Goal: Task Accomplishment & Management: Manage account settings

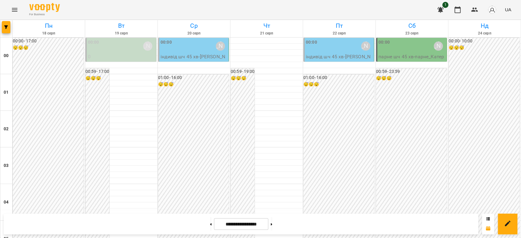
scroll to position [651, 0]
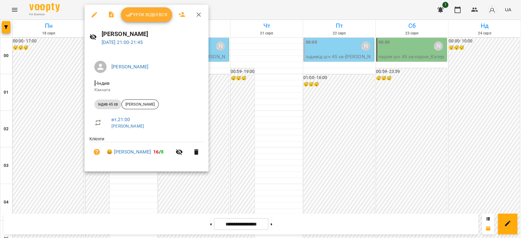
click at [144, 13] on span "Урок відбувся" at bounding box center [147, 14] width 42 height 7
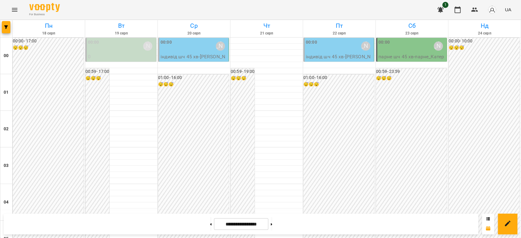
scroll to position [651, 0]
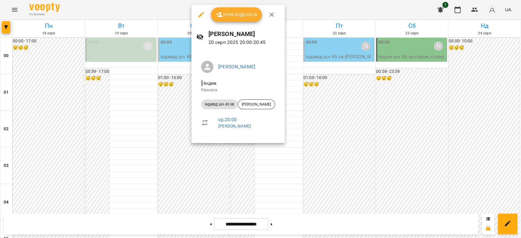
click at [187, 194] on div at bounding box center [260, 119] width 521 height 238
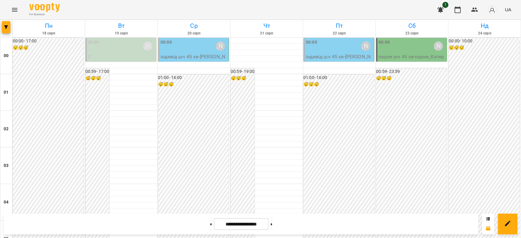
scroll to position [625, 0]
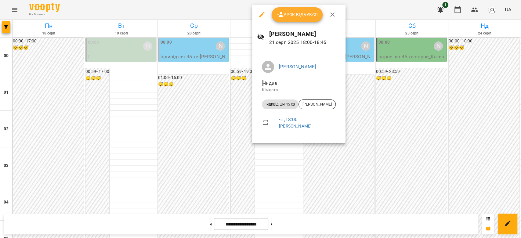
drag, startPoint x: 357, startPoint y: 155, endPoint x: 354, endPoint y: 152, distance: 3.9
click at [357, 155] on div at bounding box center [260, 119] width 521 height 238
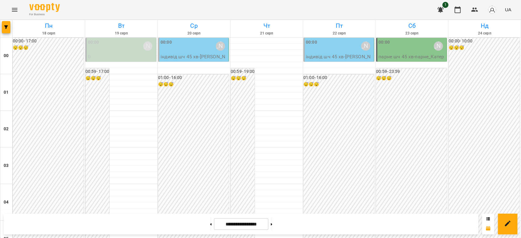
scroll to position [584, 0]
